Goal: Check status

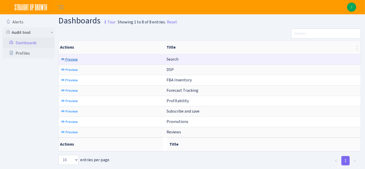
click at [71, 61] on span "Preview" at bounding box center [71, 59] width 12 height 5
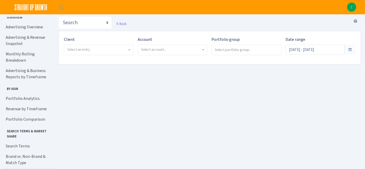
scroll to position [25, 0]
click at [27, 93] on link "Portfolio Analytics" at bounding box center [29, 98] width 52 height 10
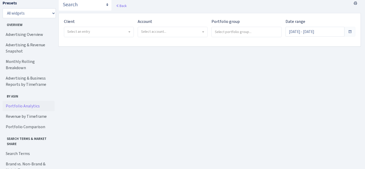
scroll to position [30, 0]
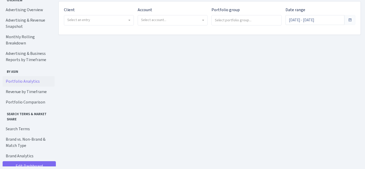
click at [88, 19] on span "Select an entry" at bounding box center [78, 19] width 23 height 5
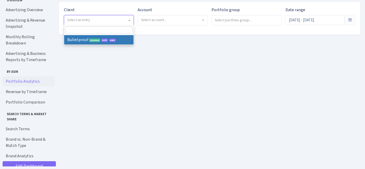
select select "409"
select select
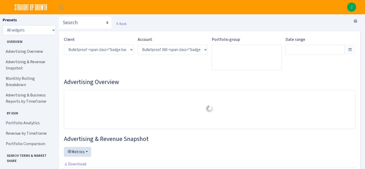
select select "3235730245795869"
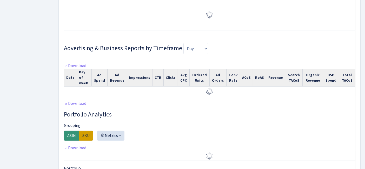
type input "[DATE] - [DATE]"
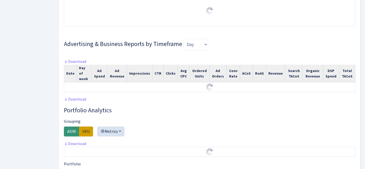
type input "[DATE] - [DATE]"
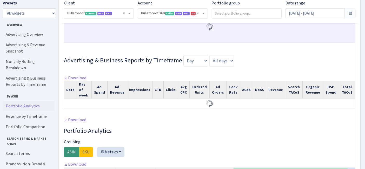
scroll to position [298, 0]
